Goal: Task Accomplishment & Management: Manage account settings

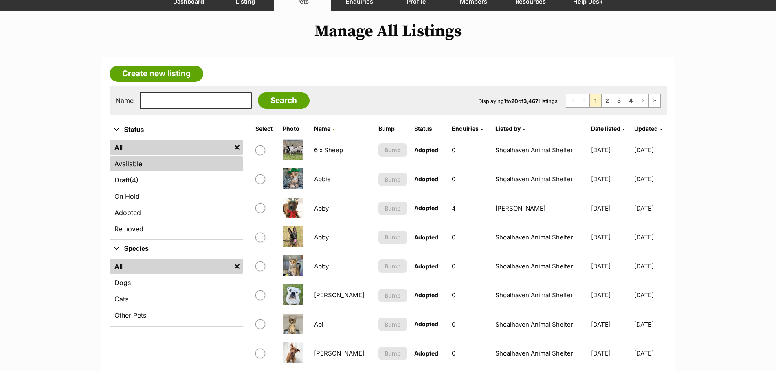
click at [159, 165] on link "Available" at bounding box center [177, 163] width 134 height 15
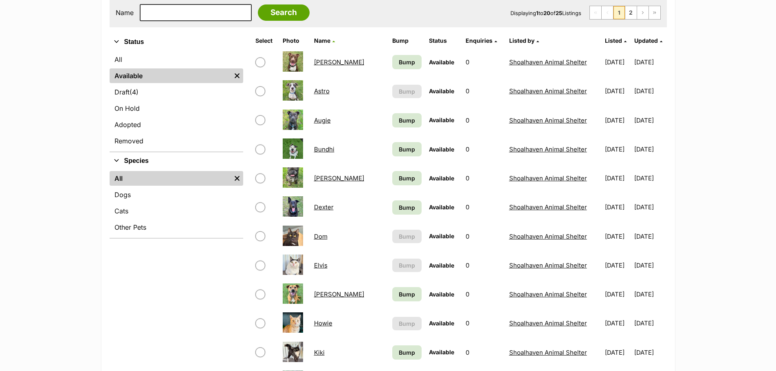
scroll to position [326, 0]
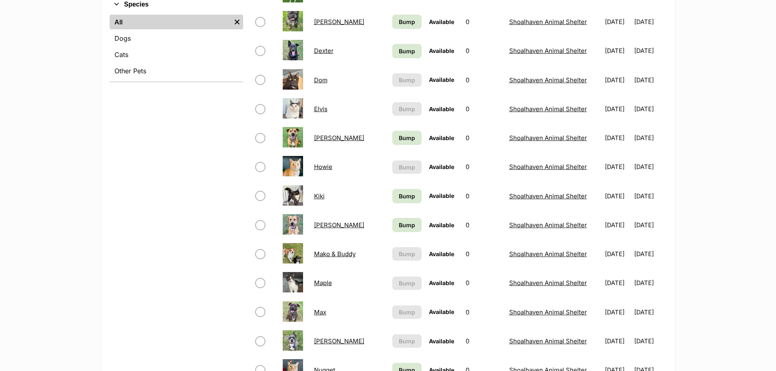
click at [319, 199] on link "Kiki" at bounding box center [319, 196] width 11 height 8
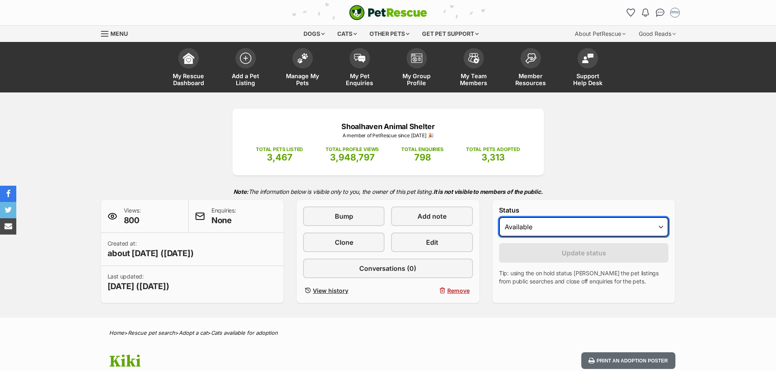
click at [645, 225] on select "Draft Available On hold Adopted" at bounding box center [584, 227] width 170 height 20
select select "rehomed"
click at [499, 217] on select "Draft Available On hold Adopted" at bounding box center [584, 227] width 170 height 20
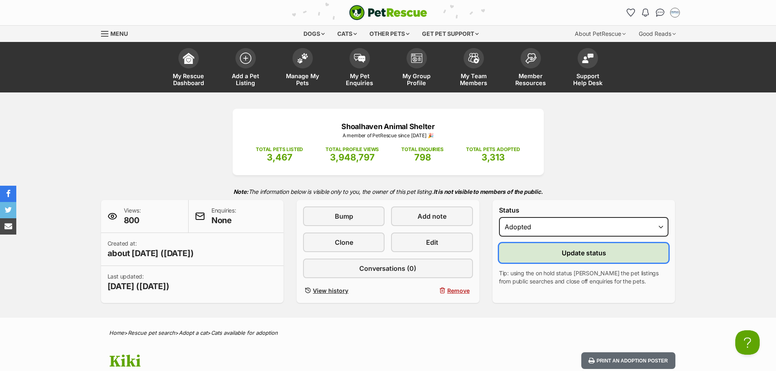
click at [576, 254] on span "Update status" at bounding box center [584, 253] width 44 height 10
